Goal: Navigation & Orientation: Find specific page/section

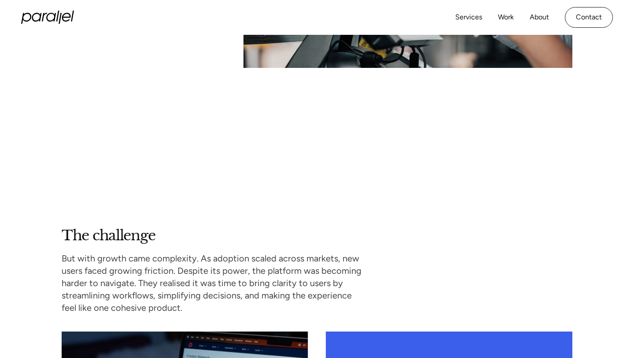
scroll to position [932, 0]
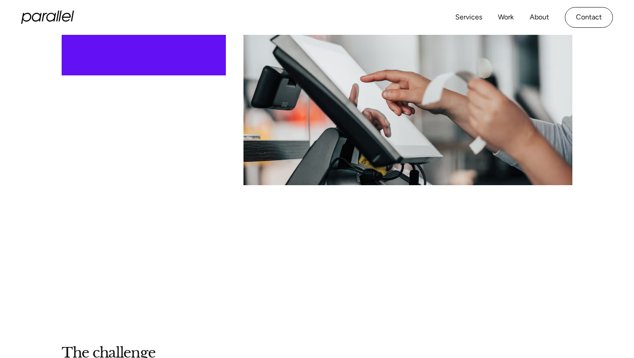
click at [65, 20] on icon "home" at bounding box center [47, 17] width 53 height 13
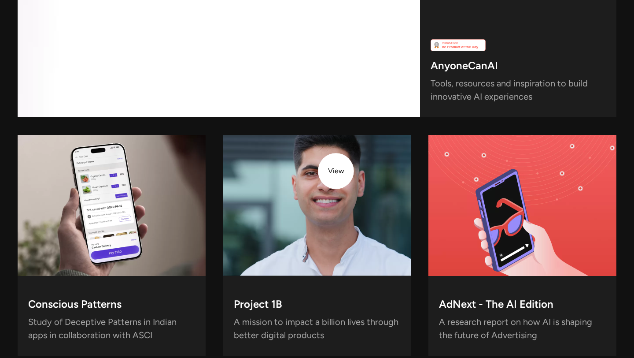
scroll to position [2781, 0]
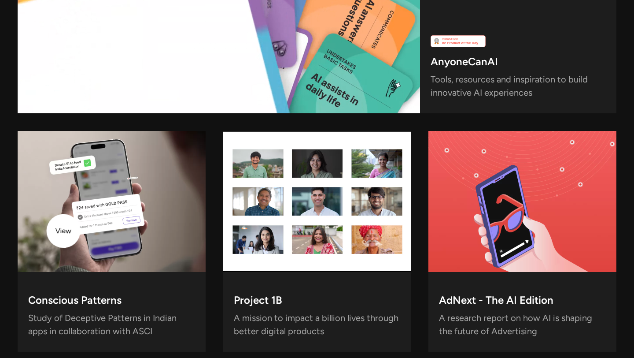
click at [64, 231] on video at bounding box center [112, 201] width 188 height 141
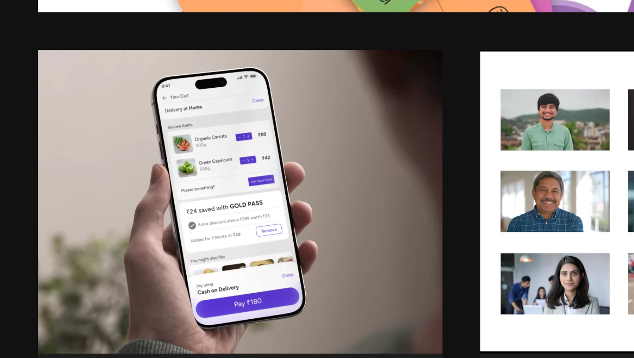
click at [4, 144] on div "We’re more than just a design studio from launching our own products to shaping…" at bounding box center [317, 67] width 634 height 567
